Goal: Find specific page/section: Find specific page/section

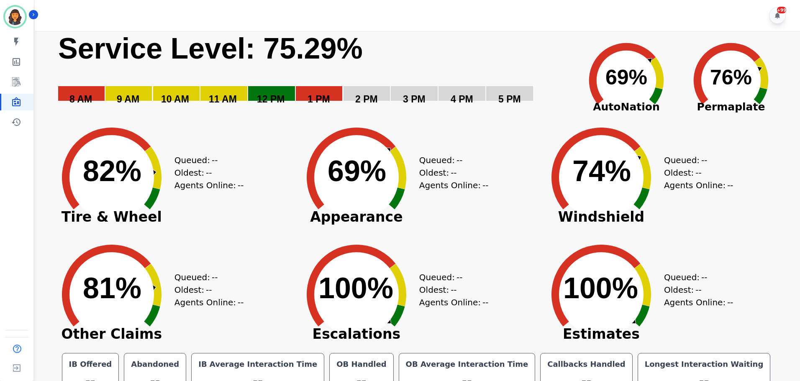
scroll to position [19, 0]
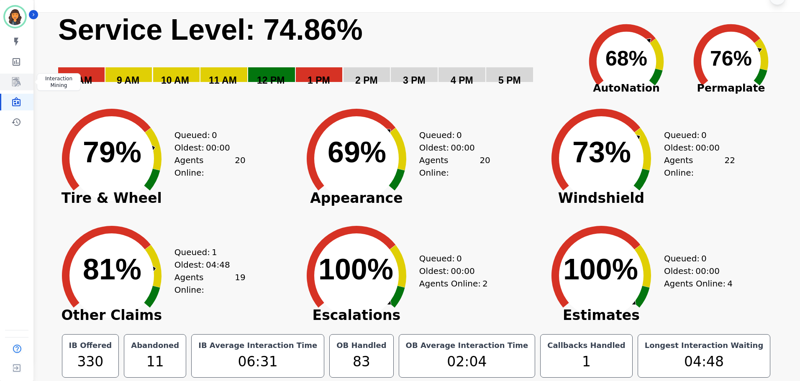
click at [16, 86] on icon "Sidebar" at bounding box center [16, 81] width 8 height 9
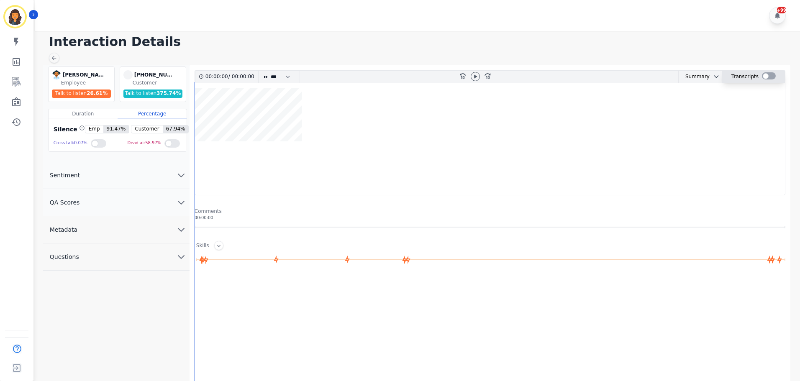
click at [769, 77] on div at bounding box center [769, 75] width 14 height 7
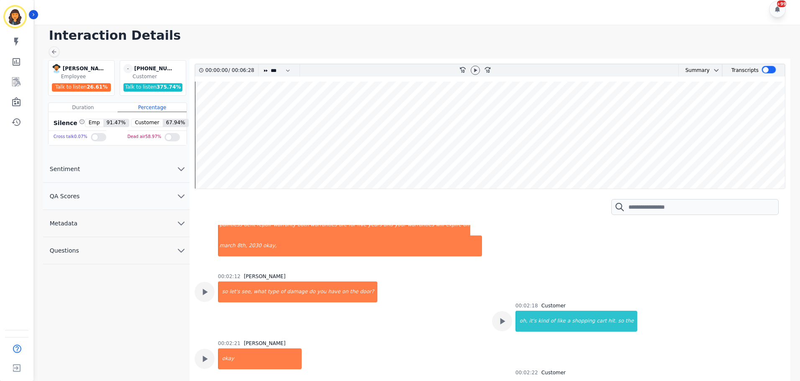
scroll to position [354, 0]
